Goal: Find specific page/section: Find specific page/section

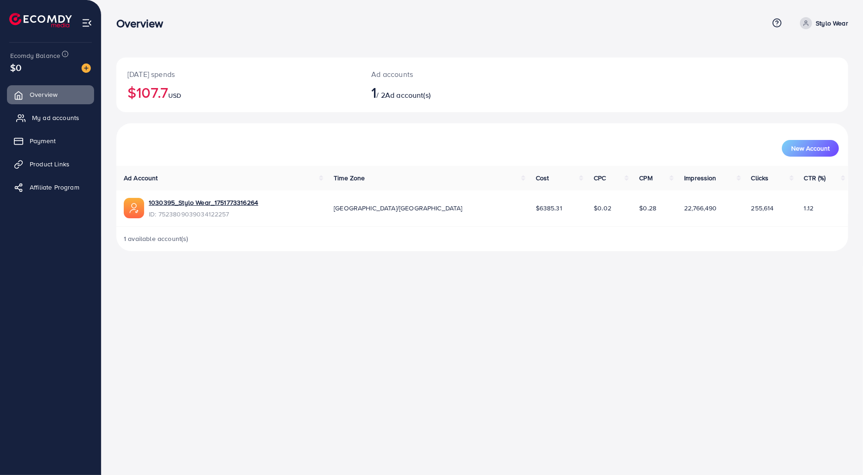
click at [76, 117] on span "My ad accounts" at bounding box center [55, 117] width 47 height 9
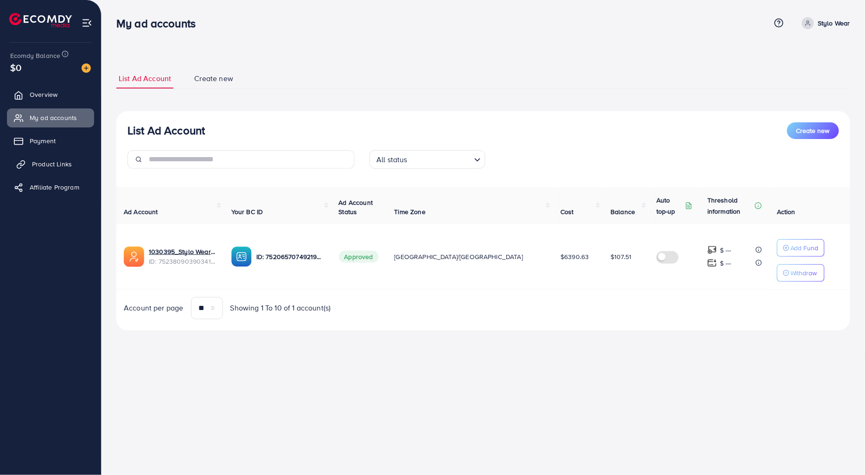
click at [49, 162] on span "Product Links" at bounding box center [52, 163] width 40 height 9
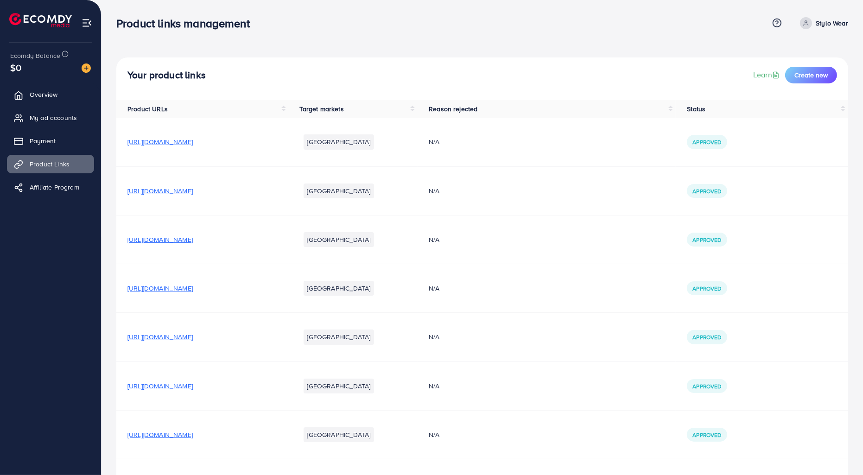
click at [193, 145] on span "[URL][DOMAIN_NAME]" at bounding box center [159, 141] width 65 height 9
